Goal: Transaction & Acquisition: Obtain resource

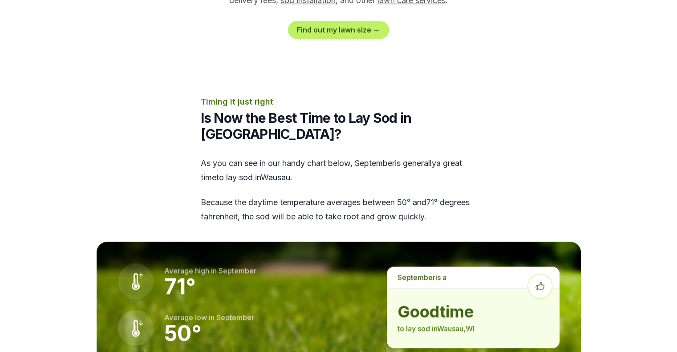
scroll to position [1069, 0]
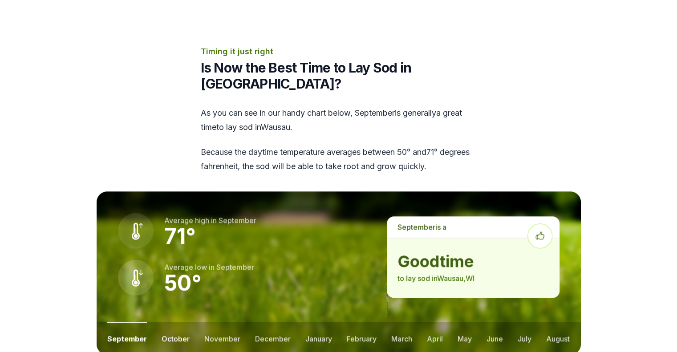
click at [175, 322] on button "october" at bounding box center [176, 338] width 28 height 33
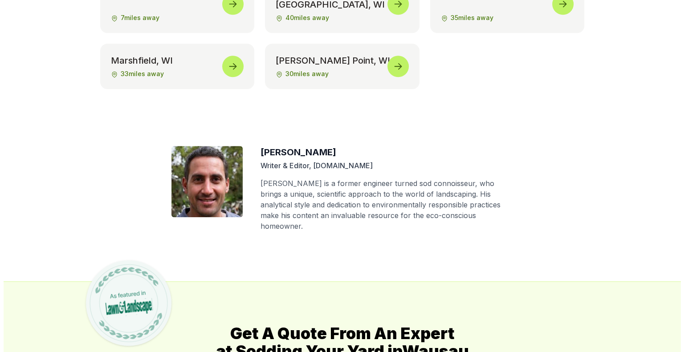
scroll to position [4142, 0]
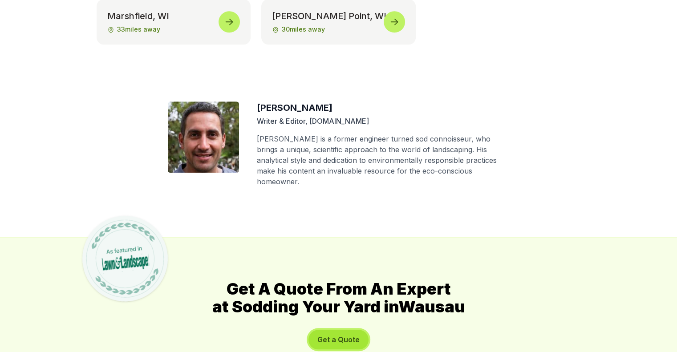
click at [344, 330] on button "Get a Quote" at bounding box center [339, 340] width 60 height 20
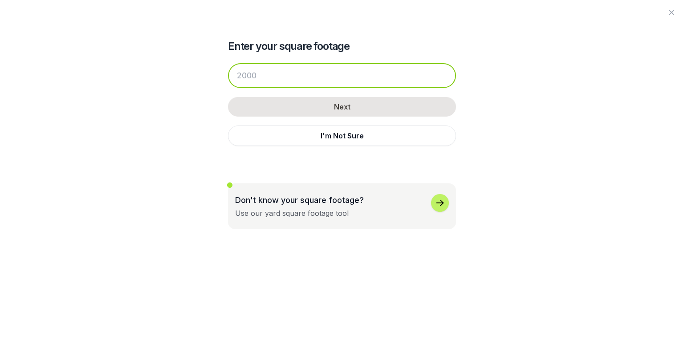
click at [274, 78] on input "number" at bounding box center [342, 75] width 228 height 25
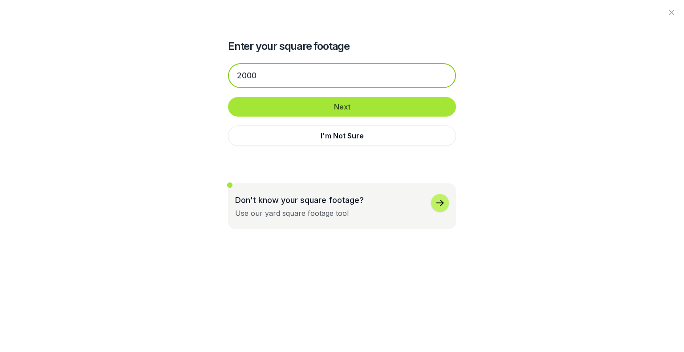
type input "2000"
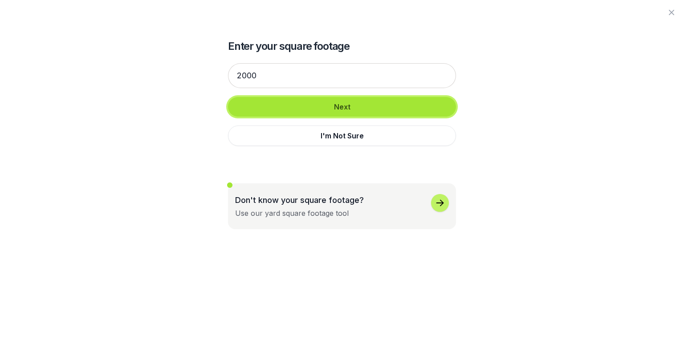
click at [349, 102] on button "Next" at bounding box center [342, 107] width 228 height 20
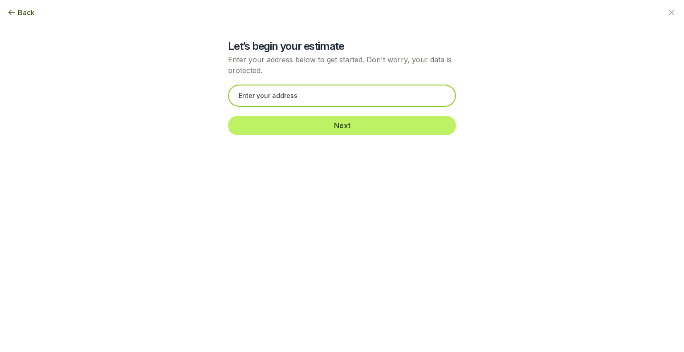
click at [296, 92] on input "text" at bounding box center [342, 96] width 228 height 22
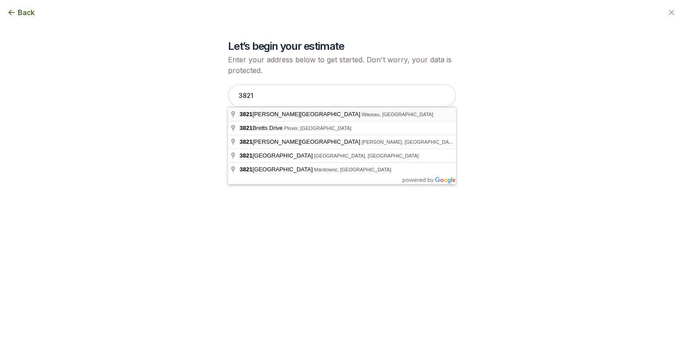
type input "[STREET_ADDRESS][PERSON_NAME]"
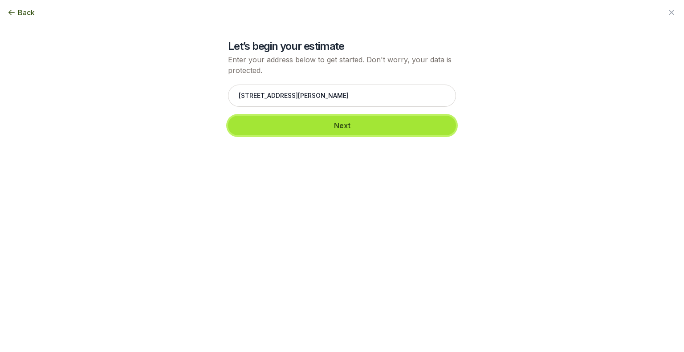
click at [350, 121] on button "Next" at bounding box center [342, 126] width 228 height 20
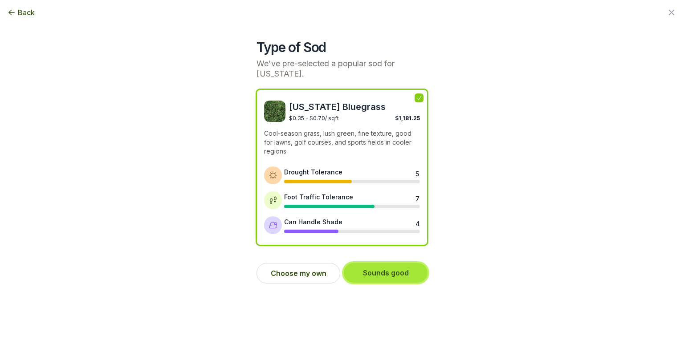
click at [386, 275] on button "Sounds good" at bounding box center [386, 273] width 84 height 20
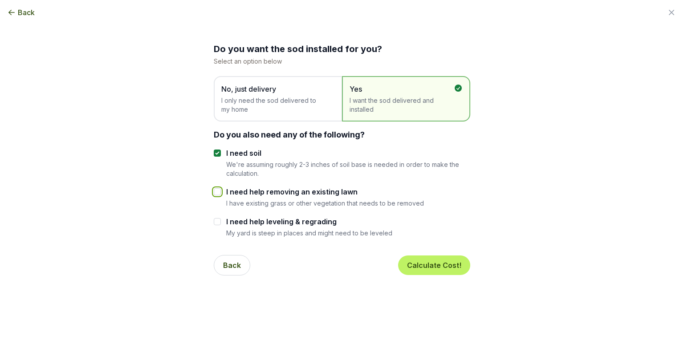
click at [220, 191] on input "I need help removing an existing lawn" at bounding box center [217, 191] width 7 height 7
checkbox input "true"
click at [440, 263] on button "Calculate Cost!" at bounding box center [434, 266] width 72 height 20
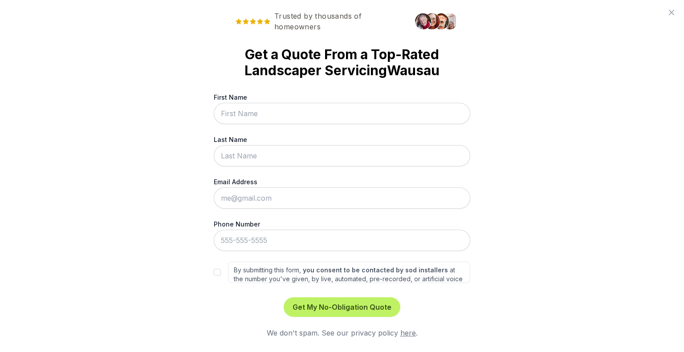
click at [321, 108] on input "First Name" at bounding box center [342, 113] width 257 height 21
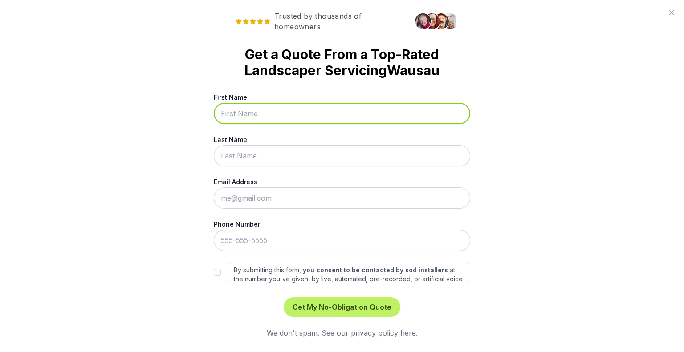
type input "[PERSON_NAME]"
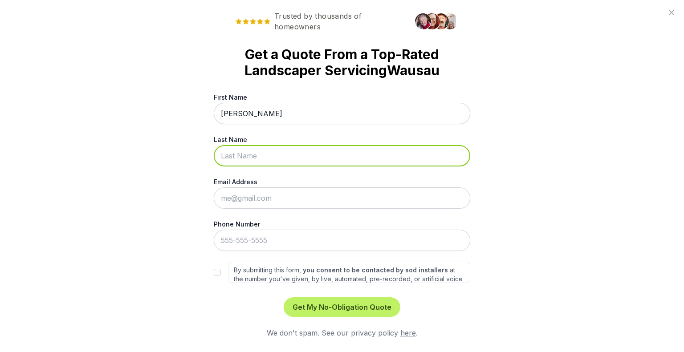
type input "[PERSON_NAME]"
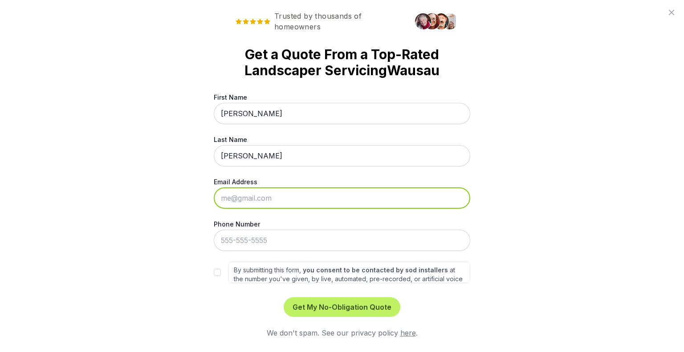
type input "[PERSON_NAME][EMAIL_ADDRESS][PERSON_NAME][DOMAIN_NAME]"
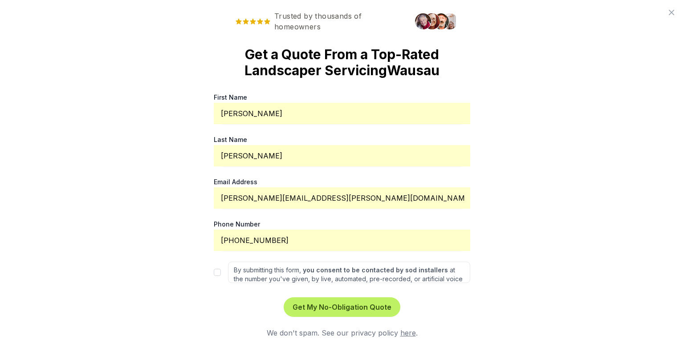
click at [289, 244] on input "[PHONE_NUMBER]" at bounding box center [342, 240] width 257 height 21
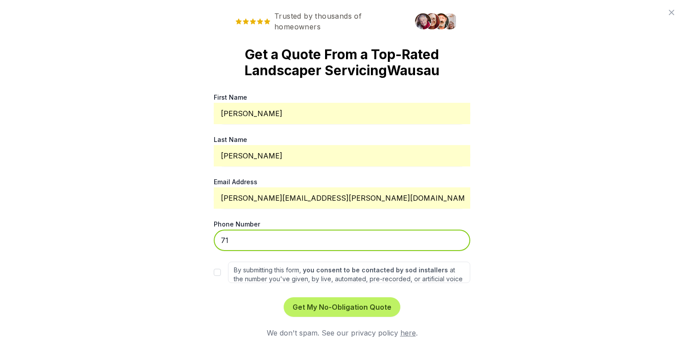
type input "7"
type input "[PHONE_NUMBER]"
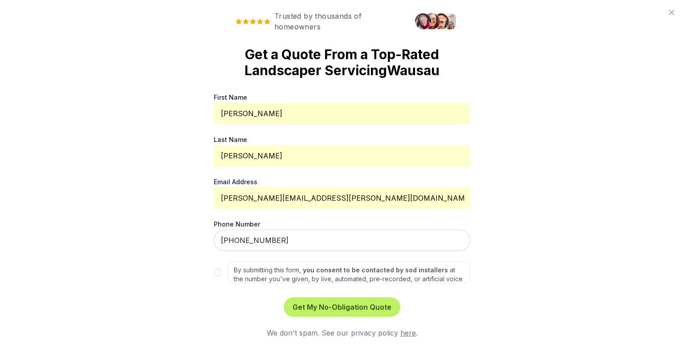
click at [213, 275] on div "Trusted by thousands of homeowners Get a Quote From a Top-Rated Landscaper Serv…" at bounding box center [342, 176] width 684 height 352
click at [343, 309] on button "Get My No-Obligation Quote" at bounding box center [342, 307] width 117 height 20
click at [218, 271] on input "By submitting this form, you consent to be contacted by sod installers at the n…" at bounding box center [217, 272] width 7 height 7
checkbox input "true"
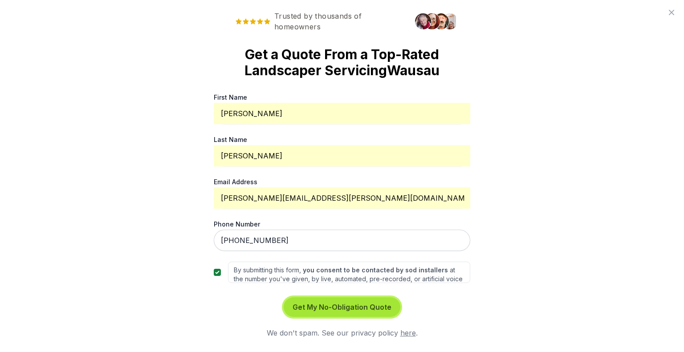
click at [337, 306] on button "Get My No-Obligation Quote" at bounding box center [342, 307] width 117 height 20
